Goal: Transaction & Acquisition: Purchase product/service

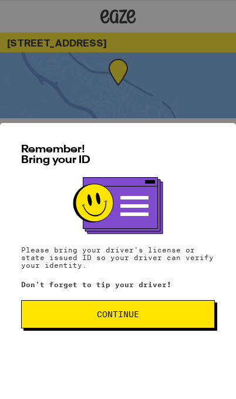
click at [139, 314] on span "Continue" at bounding box center [118, 314] width 42 height 8
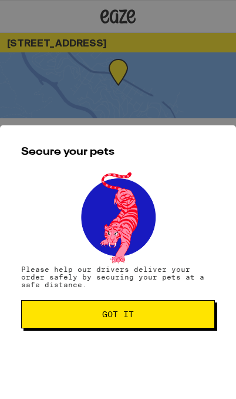
click at [132, 318] on span "Got it" at bounding box center [118, 314] width 32 height 8
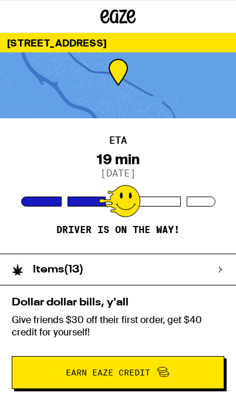
click at [172, 270] on div "Items ( 13 )" at bounding box center [112, 269] width 225 height 31
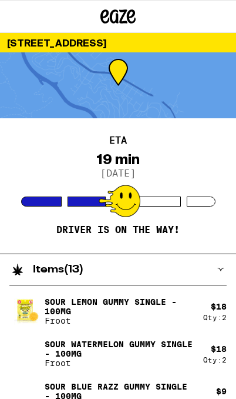
click at [159, 356] on p "Sour Watermelon Gummy Single - 100mg" at bounding box center [119, 348] width 149 height 19
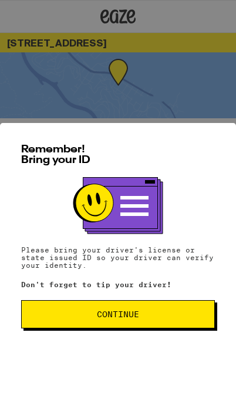
click at [73, 326] on button "Continue" at bounding box center [118, 314] width 194 height 28
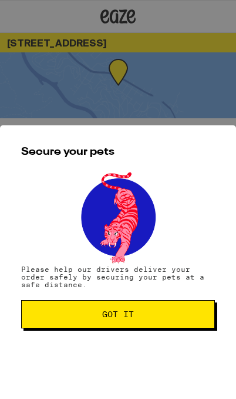
click at [152, 323] on button "Got it" at bounding box center [118, 314] width 194 height 28
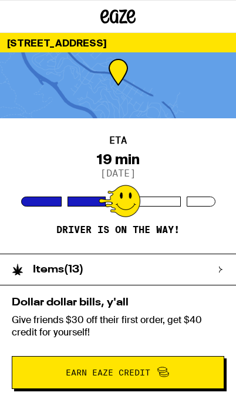
click at [70, 275] on div "Items ( 13 )" at bounding box center [47, 269] width 95 height 31
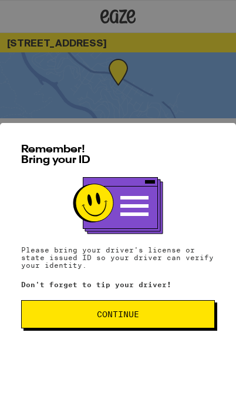
click at [153, 319] on button "Continue" at bounding box center [118, 314] width 194 height 28
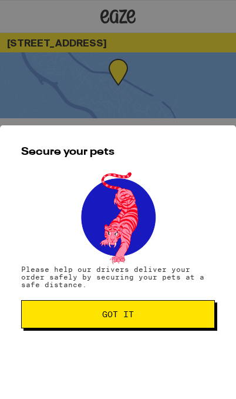
click at [146, 320] on button "Got it" at bounding box center [118, 314] width 194 height 28
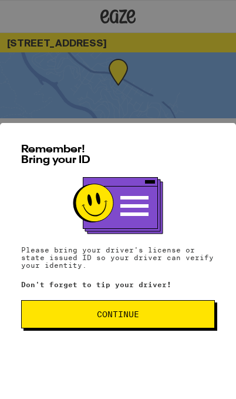
click at [142, 316] on span "Continue" at bounding box center [118, 314] width 174 height 8
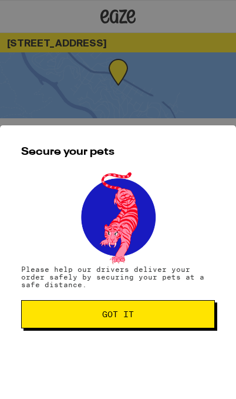
click at [125, 319] on button "Got it" at bounding box center [118, 314] width 194 height 28
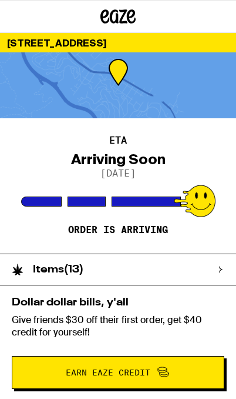
click at [7, 281] on div "Items ( 13 )" at bounding box center [47, 269] width 95 height 31
